Goal: Entertainment & Leisure: Consume media (video, audio)

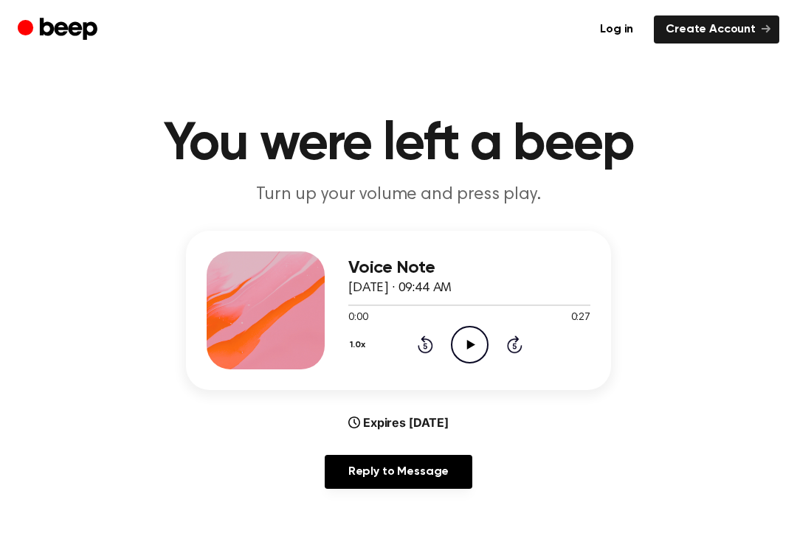
click at [472, 339] on icon "Play Audio" at bounding box center [470, 345] width 38 height 38
click at [762, 537] on main "You were left a beep Turn up your volume and press play. Voice Note [DATE] · 09…" at bounding box center [398, 475] width 797 height 951
click at [775, 535] on main "You were left a beep Turn up your volume and press play. Voice Note [DATE] · 09…" at bounding box center [398, 475] width 797 height 951
click at [460, 339] on icon "Play Audio" at bounding box center [470, 345] width 38 height 38
click at [429, 347] on icon "Rewind 5 seconds" at bounding box center [425, 344] width 16 height 19
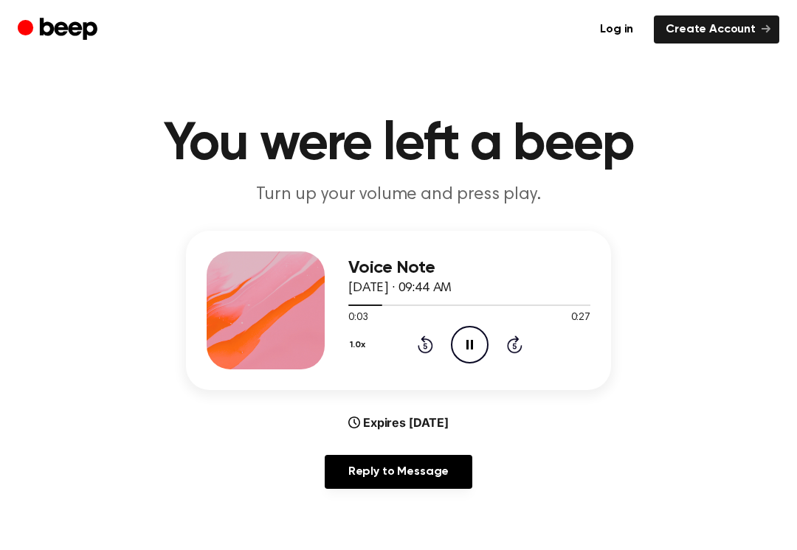
click at [406, 342] on div "1.0x Rewind 5 seconds Pause Audio Skip 5 seconds" at bounding box center [469, 345] width 242 height 38
click at [431, 347] on icon at bounding box center [425, 345] width 15 height 18
click at [430, 347] on icon "Rewind 5 seconds" at bounding box center [425, 344] width 16 height 19
click at [476, 370] on div "Voice Note [DATE] · 09:44 AM 0:00 0:27 Your browser does not support the [objec…" at bounding box center [398, 310] width 425 height 159
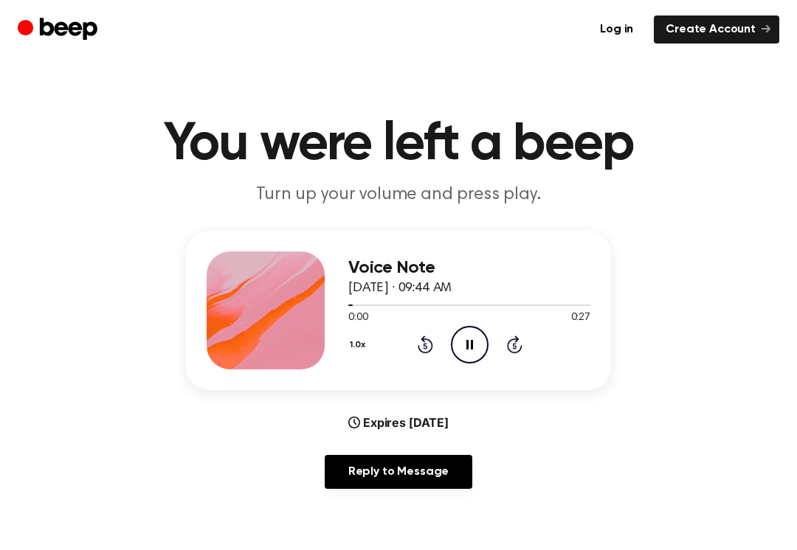
click at [425, 339] on icon at bounding box center [425, 345] width 15 height 18
click at [421, 345] on icon "Rewind 5 seconds" at bounding box center [425, 344] width 16 height 19
click at [419, 351] on icon "Rewind 5 seconds" at bounding box center [425, 344] width 16 height 19
click at [427, 352] on icon at bounding box center [425, 345] width 15 height 18
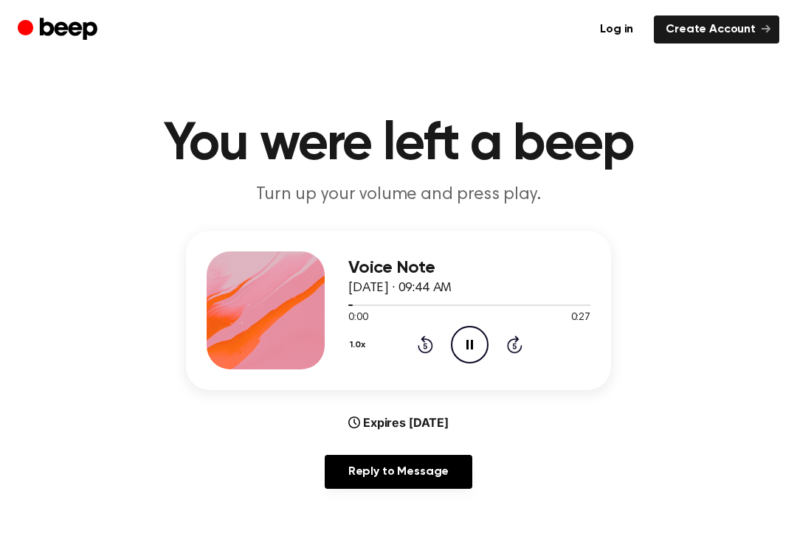
click at [426, 351] on icon "Rewind 5 seconds" at bounding box center [425, 344] width 16 height 19
click at [424, 349] on icon at bounding box center [425, 347] width 4 height 6
click at [527, 355] on div "1.0x Rewind 5 seconds Pause Audio Skip 5 seconds" at bounding box center [469, 345] width 242 height 38
click at [517, 347] on icon "Skip 5 seconds" at bounding box center [514, 344] width 16 height 19
click at [513, 333] on div "1.0x Rewind 5 seconds Pause Audio Skip 5 seconds" at bounding box center [469, 345] width 242 height 38
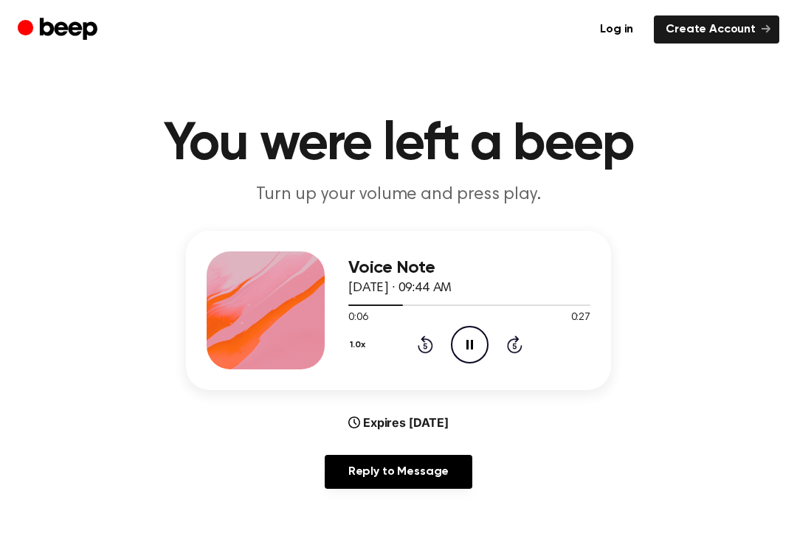
click at [507, 354] on div "1.0x Rewind 5 seconds Pause Audio Skip 5 seconds" at bounding box center [469, 345] width 242 height 38
click at [513, 350] on icon "Skip 5 seconds" at bounding box center [514, 344] width 16 height 19
click at [505, 344] on div "1.0x Rewind 5 seconds Pause Audio Skip 5 seconds" at bounding box center [469, 345] width 242 height 38
click at [516, 347] on icon "Skip 5 seconds" at bounding box center [514, 344] width 16 height 19
click at [487, 337] on icon "Pause Audio" at bounding box center [470, 345] width 38 height 38
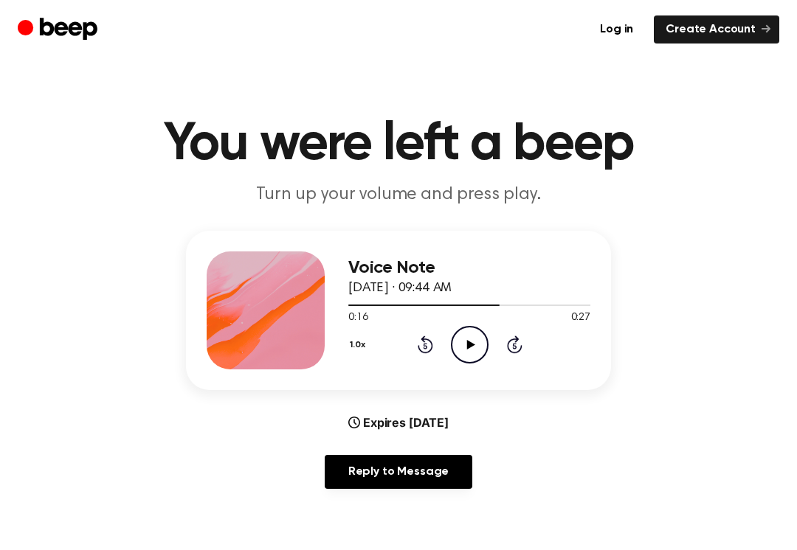
click at [412, 333] on div "1.0x Rewind 5 seconds Play Audio Skip 5 seconds" at bounding box center [469, 345] width 242 height 38
click at [415, 342] on div "1.0x Rewind 5 seconds Play Audio Skip 5 seconds" at bounding box center [469, 345] width 242 height 38
click at [441, 353] on div "1.0x Rewind 5 seconds Play Audio Skip 5 seconds" at bounding box center [469, 345] width 242 height 38
click at [440, 353] on div "1.0x Rewind 5 seconds Play Audio Skip 5 seconds" at bounding box center [469, 345] width 242 height 38
click at [428, 336] on icon "Rewind 5 seconds" at bounding box center [425, 344] width 16 height 19
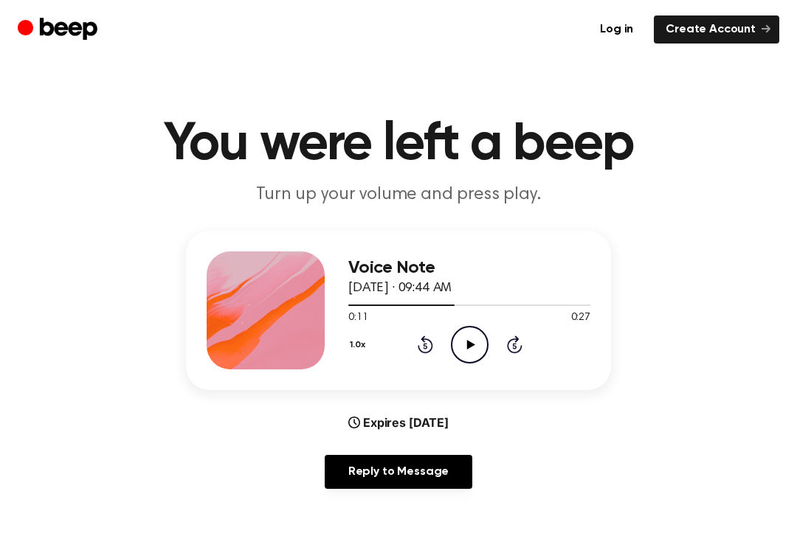
click at [426, 349] on icon at bounding box center [425, 347] width 4 height 6
click at [426, 348] on icon at bounding box center [425, 347] width 4 height 6
click at [419, 345] on icon at bounding box center [425, 345] width 15 height 18
click at [428, 349] on icon "Rewind 5 seconds" at bounding box center [425, 344] width 16 height 19
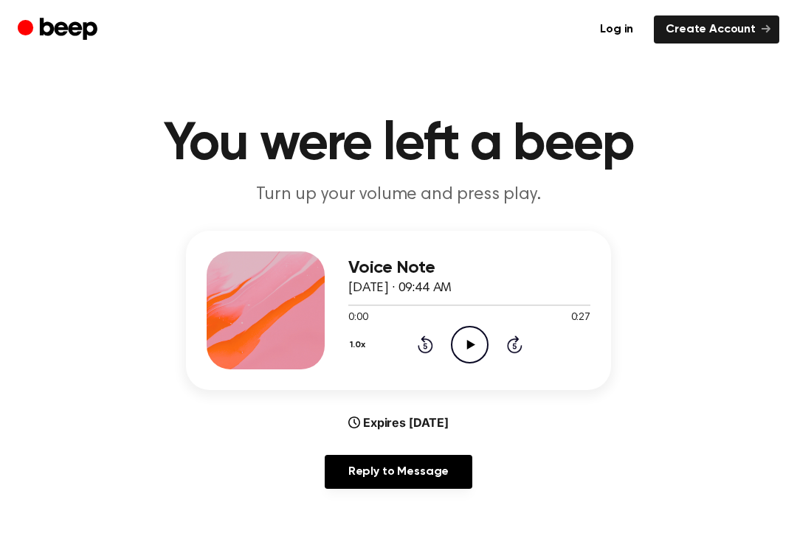
click at [485, 333] on icon "Play Audio" at bounding box center [470, 345] width 38 height 38
click at [467, 351] on icon "Play Audio" at bounding box center [470, 345] width 38 height 38
click at [468, 347] on icon at bounding box center [470, 345] width 8 height 10
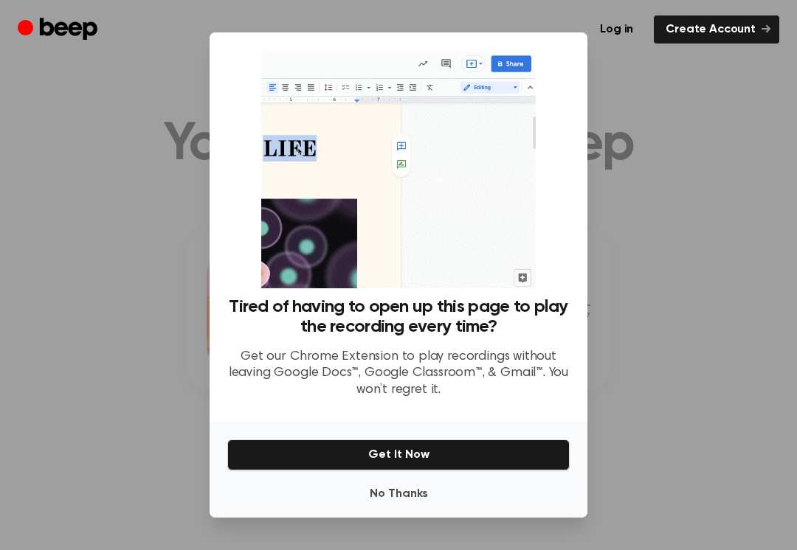
click at [367, 490] on button "No Thanks" at bounding box center [398, 495] width 342 height 30
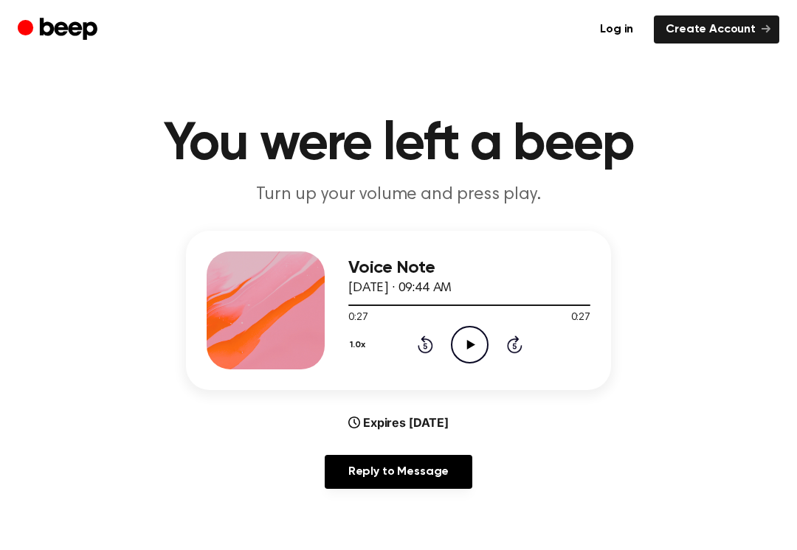
click at [427, 344] on icon "Rewind 5 seconds" at bounding box center [425, 344] width 16 height 19
click at [427, 343] on icon "Rewind 5 seconds" at bounding box center [425, 344] width 16 height 19
click at [425, 347] on icon "Rewind 5 seconds" at bounding box center [425, 344] width 16 height 19
click at [421, 341] on icon "Rewind 5 seconds" at bounding box center [425, 344] width 16 height 19
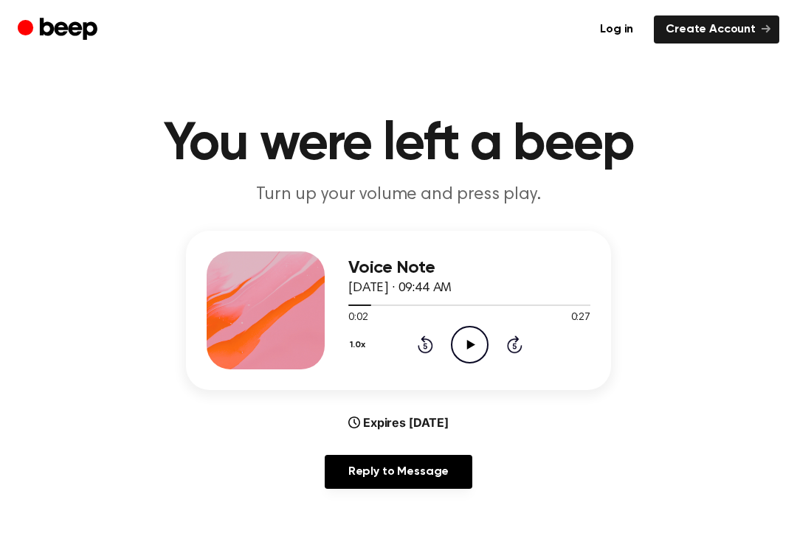
click at [421, 342] on icon "Rewind 5 seconds" at bounding box center [425, 344] width 16 height 19
click at [471, 341] on icon "Play Audio" at bounding box center [470, 345] width 38 height 38
